Goal: Information Seeking & Learning: Learn about a topic

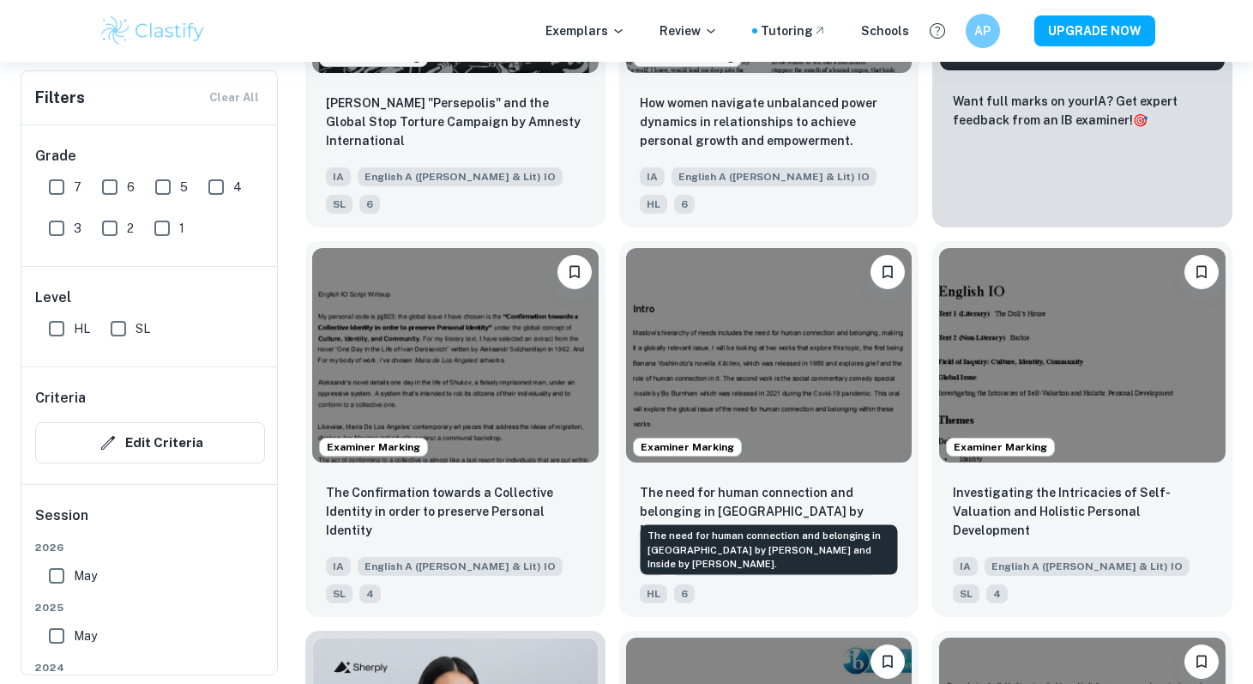
scroll to position [600, 0]
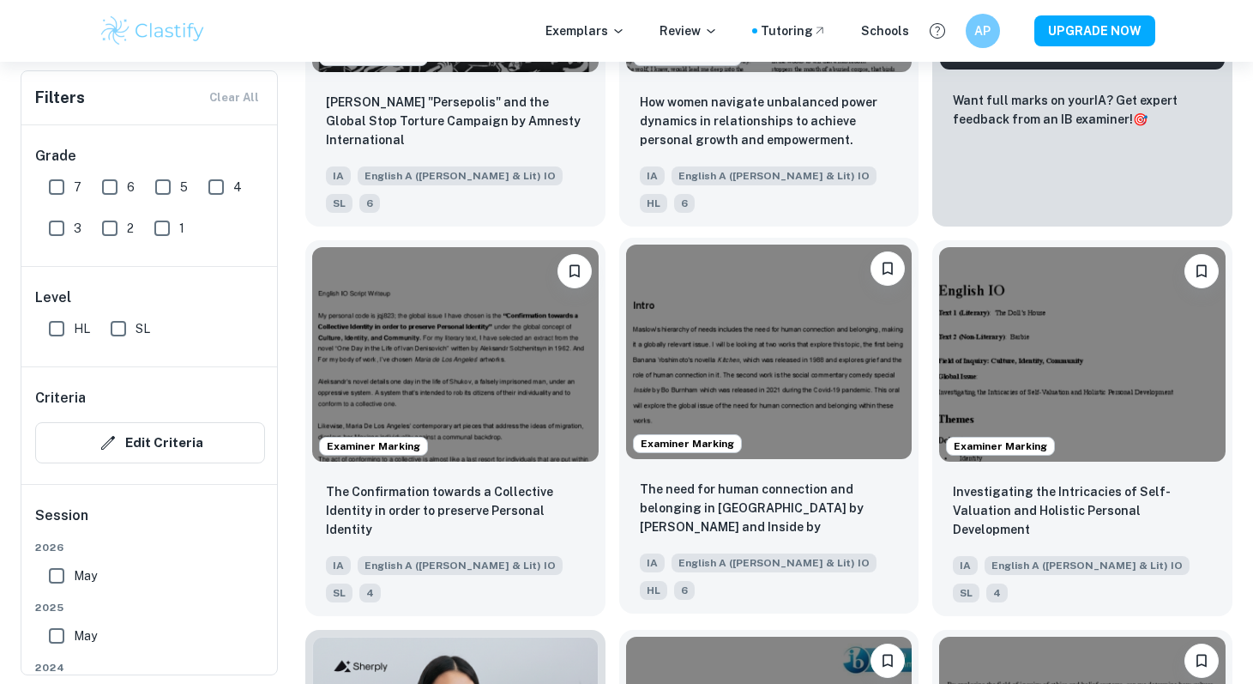
click at [785, 376] on img at bounding box center [769, 351] width 286 height 214
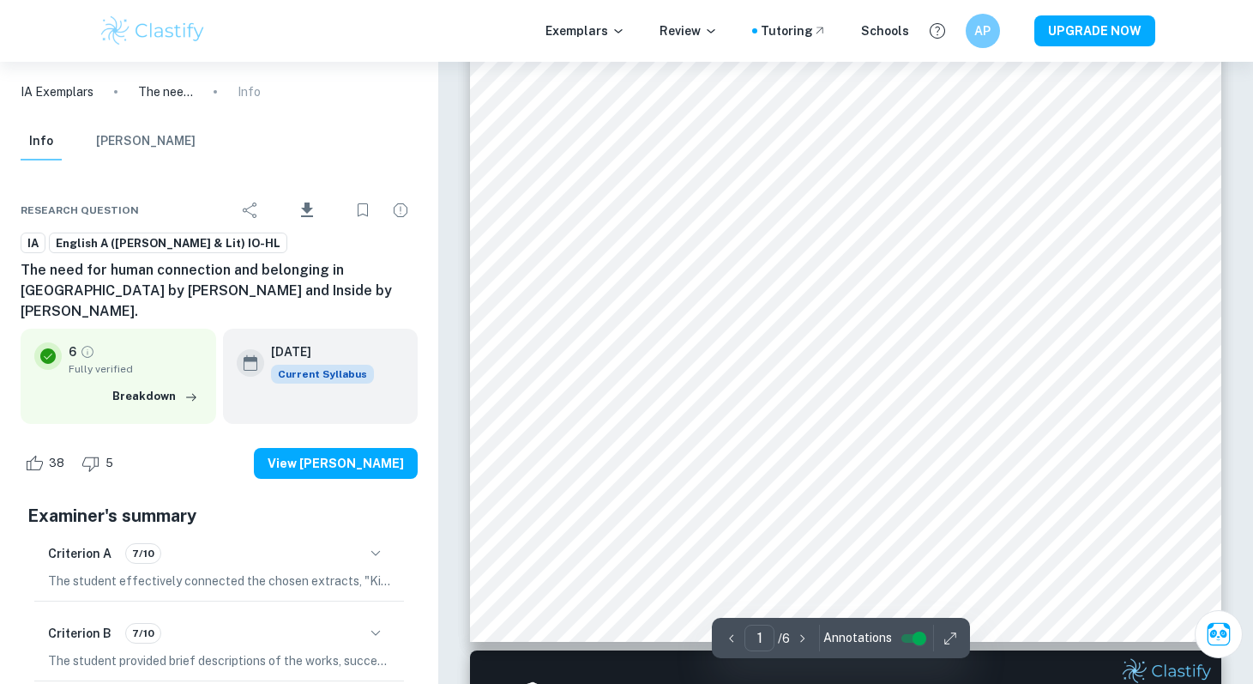
scroll to position [610, 0]
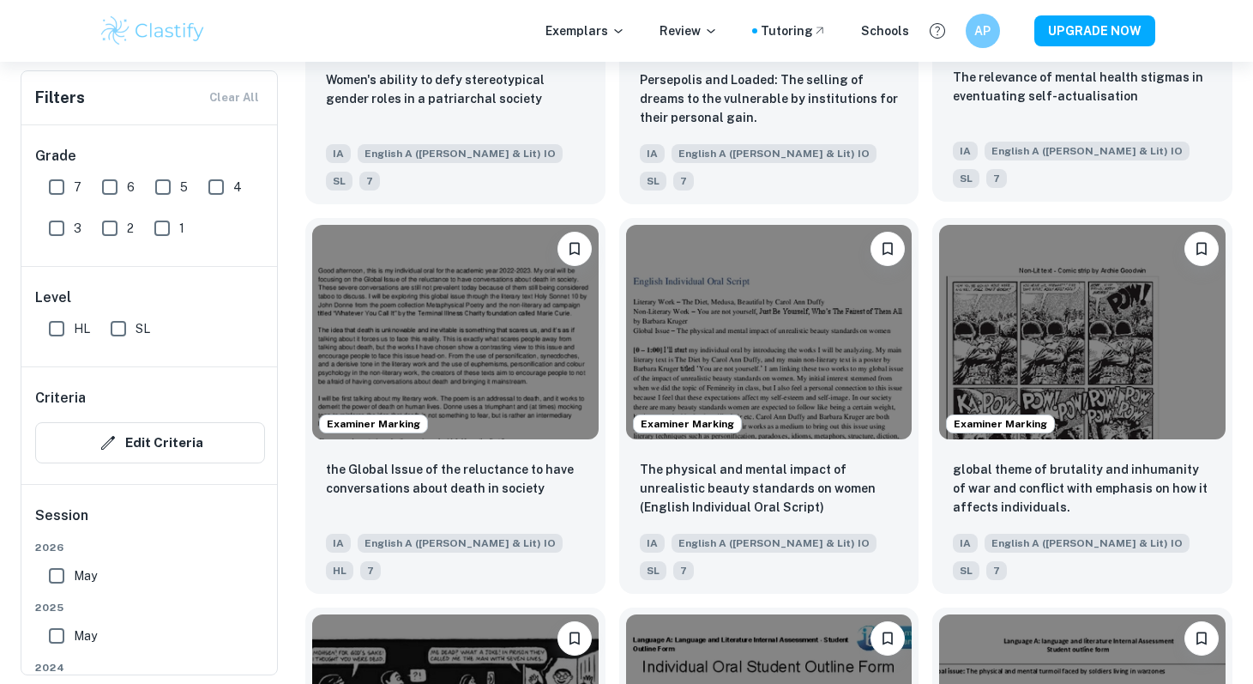
scroll to position [1821, 0]
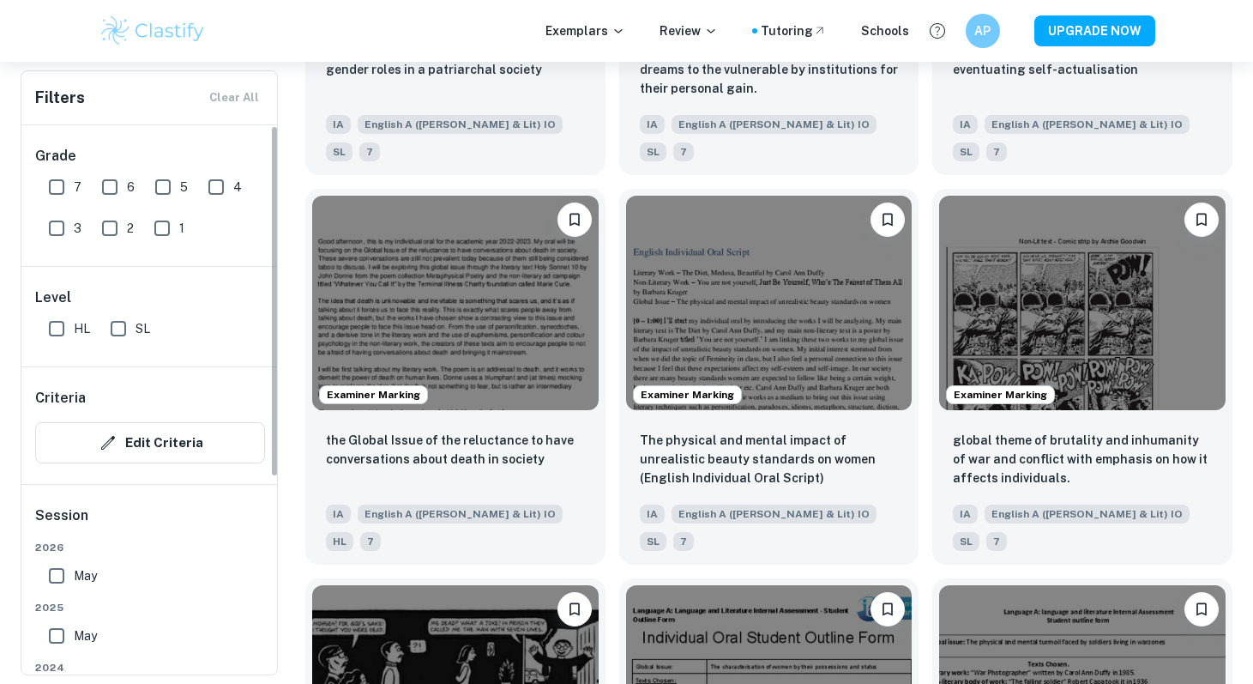
click at [112, 189] on input "6" at bounding box center [110, 187] width 34 height 34
checkbox input "true"
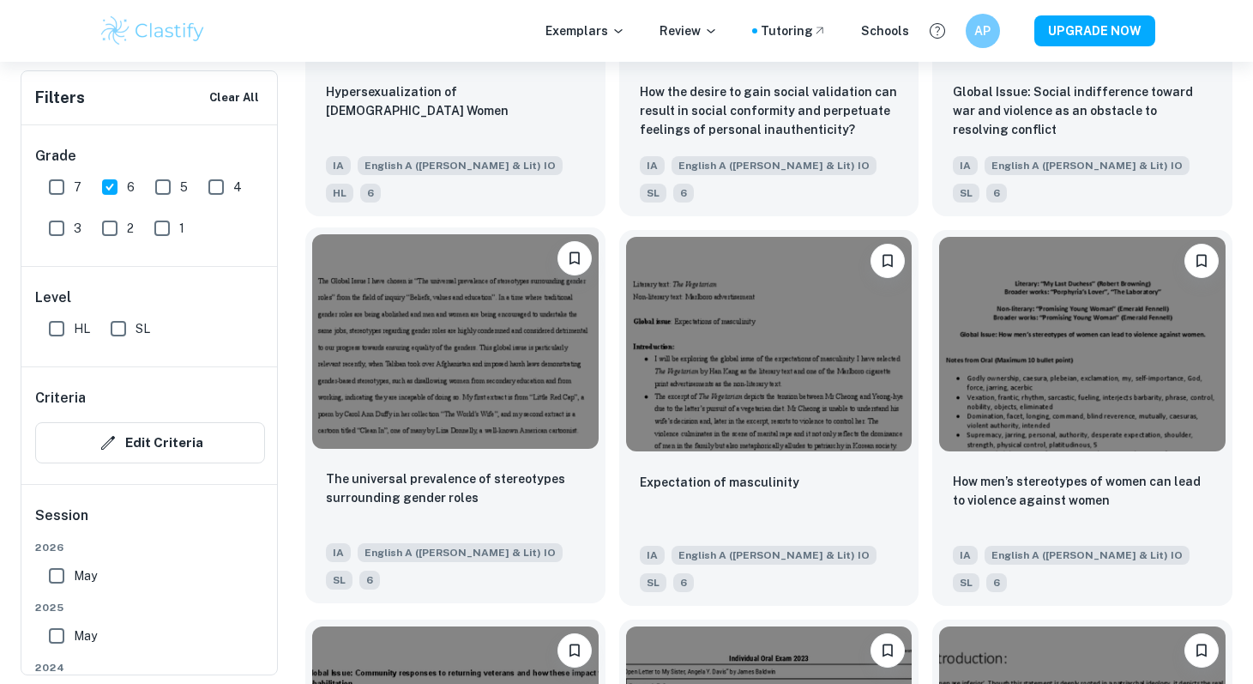
click at [482, 262] on img at bounding box center [455, 341] width 286 height 214
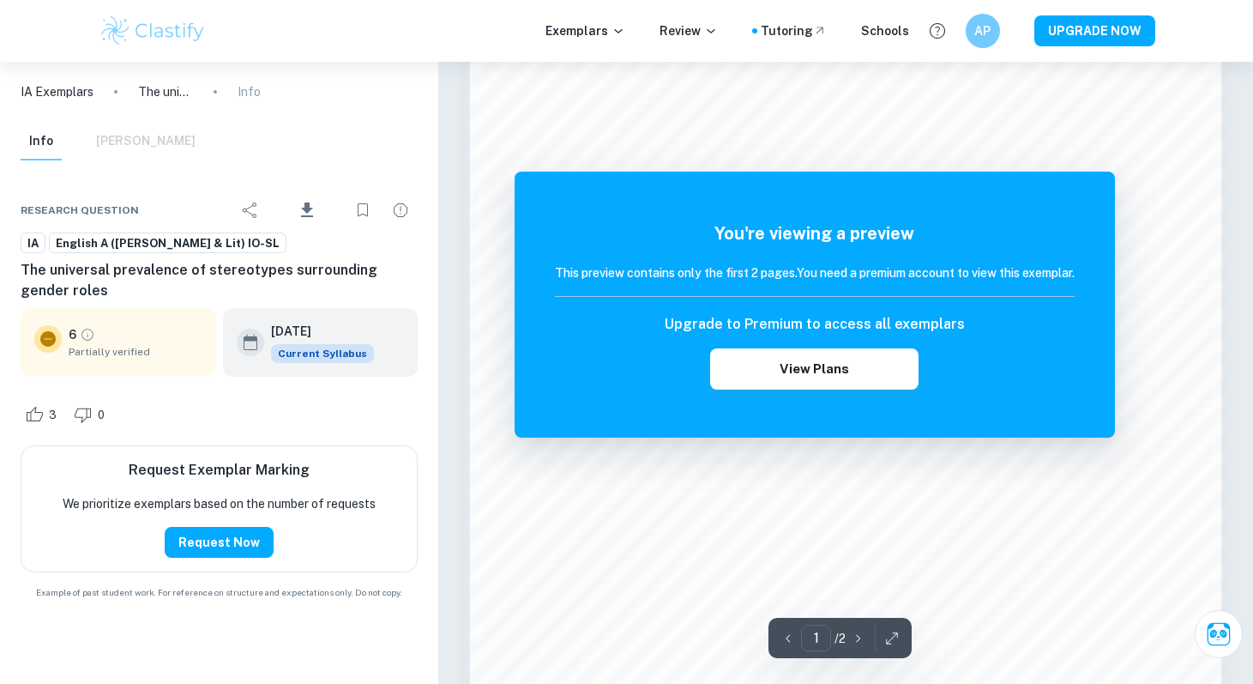
scroll to position [1352, 0]
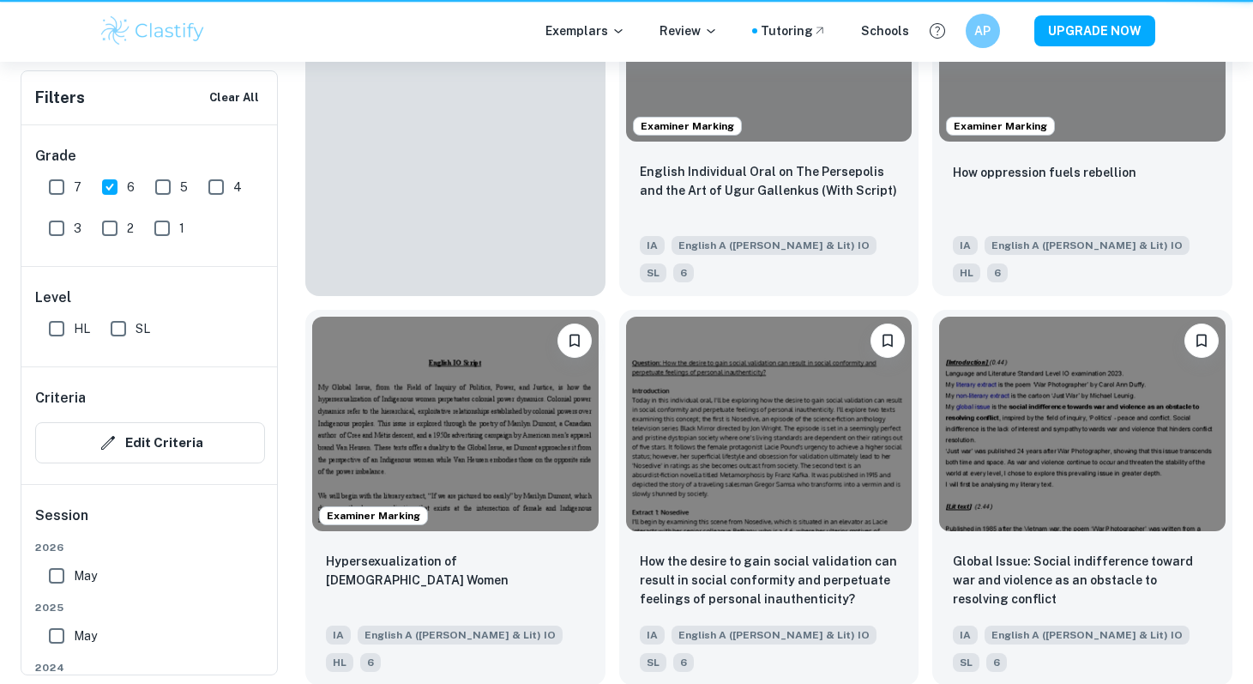
scroll to position [1821, 0]
